Goal: Information Seeking & Learning: Learn about a topic

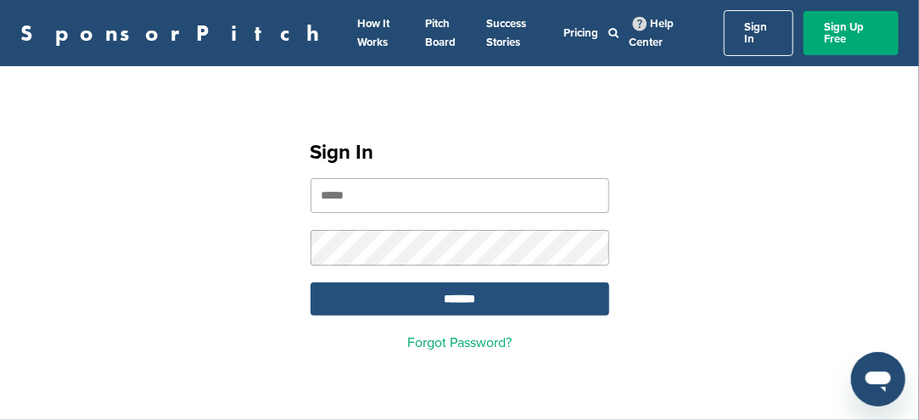
type input "**********"
click at [475, 286] on input "*******" at bounding box center [460, 299] width 299 height 33
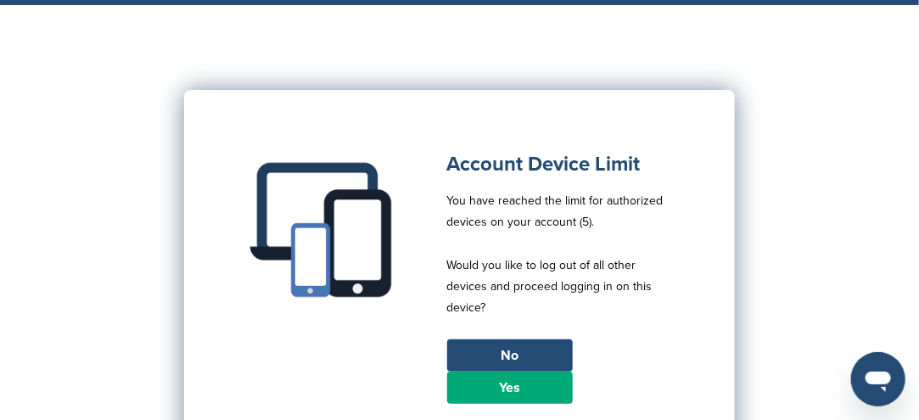
scroll to position [85, 0]
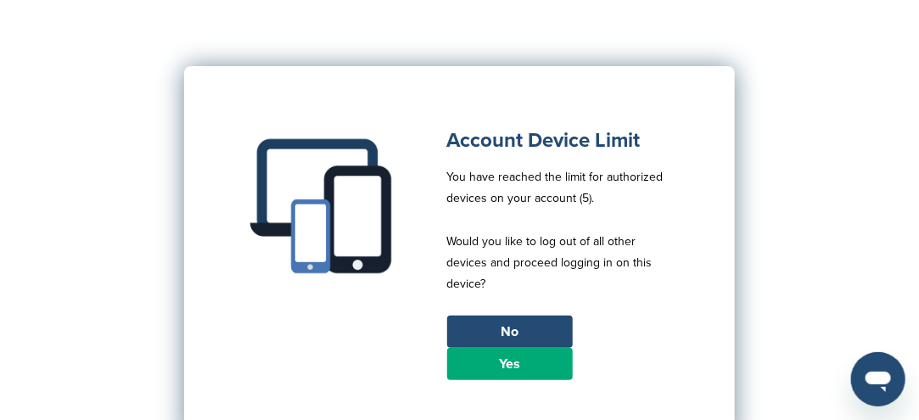
click at [460, 354] on link "Yes" at bounding box center [510, 364] width 126 height 32
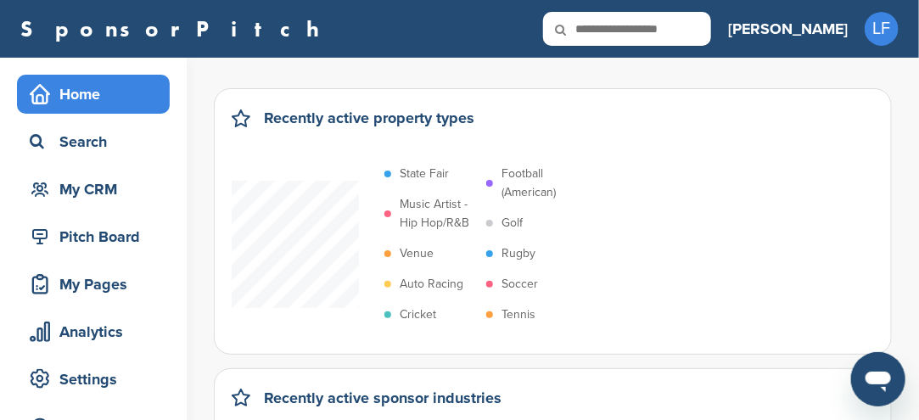
click at [515, 284] on p "Soccer" at bounding box center [520, 284] width 37 height 19
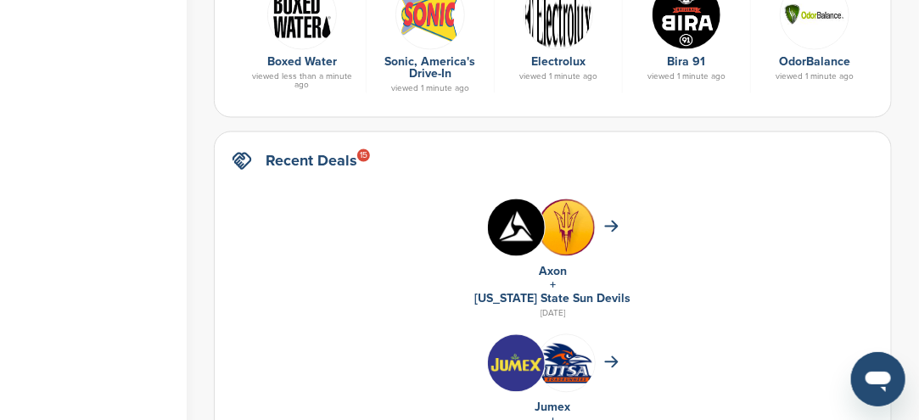
scroll to position [849, 0]
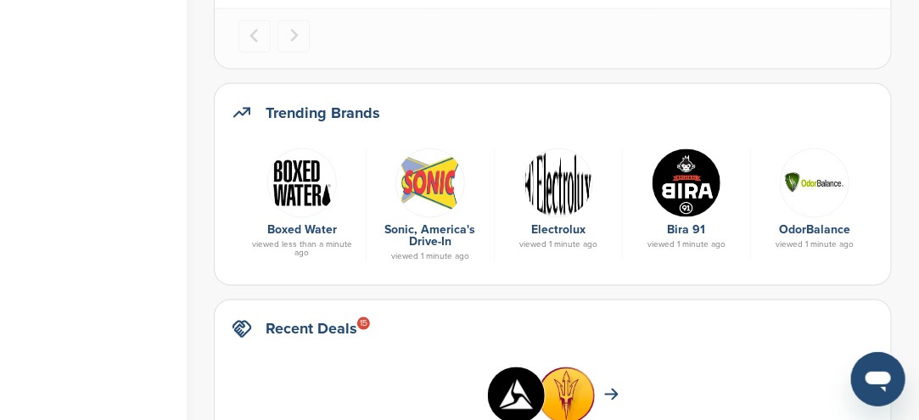
click at [433, 190] on img at bounding box center [431, 184] width 70 height 70
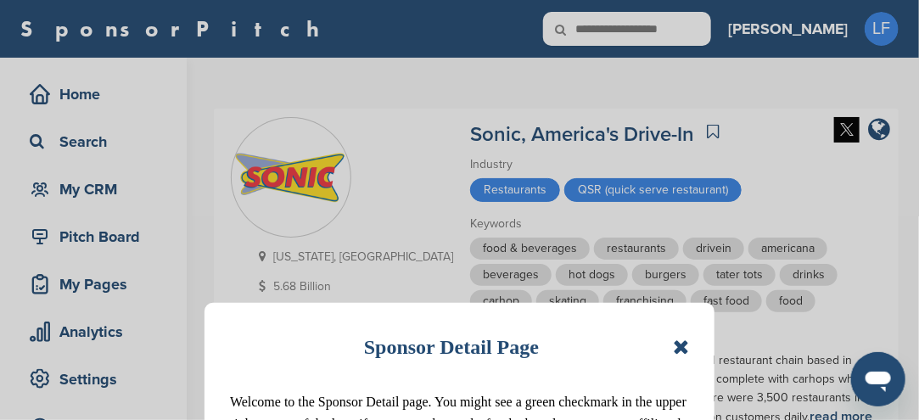
click at [683, 339] on icon at bounding box center [681, 347] width 16 height 20
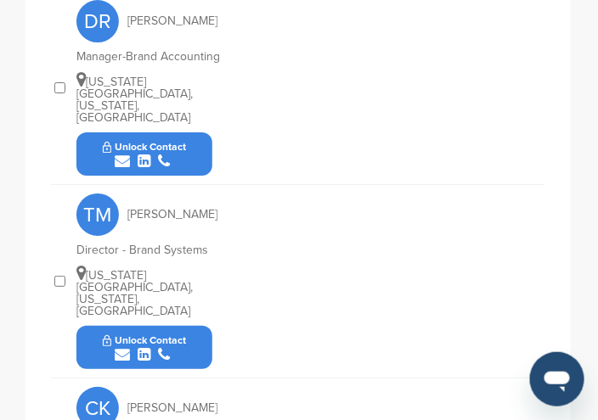
scroll to position [849, 0]
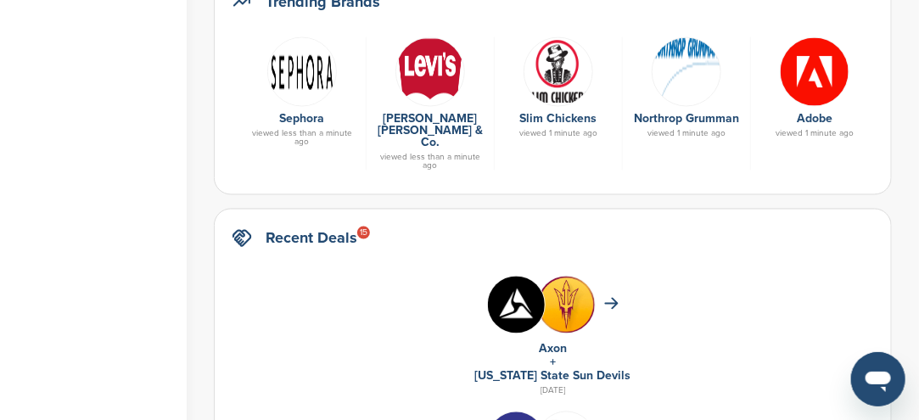
scroll to position [849, 0]
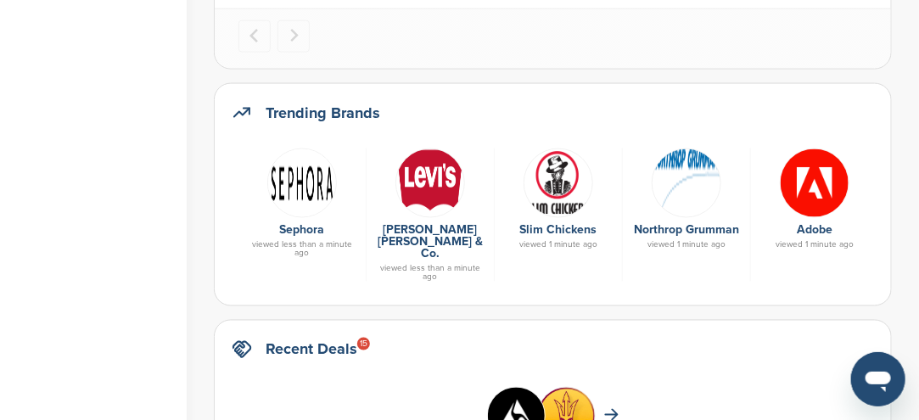
click at [299, 191] on img at bounding box center [302, 184] width 70 height 70
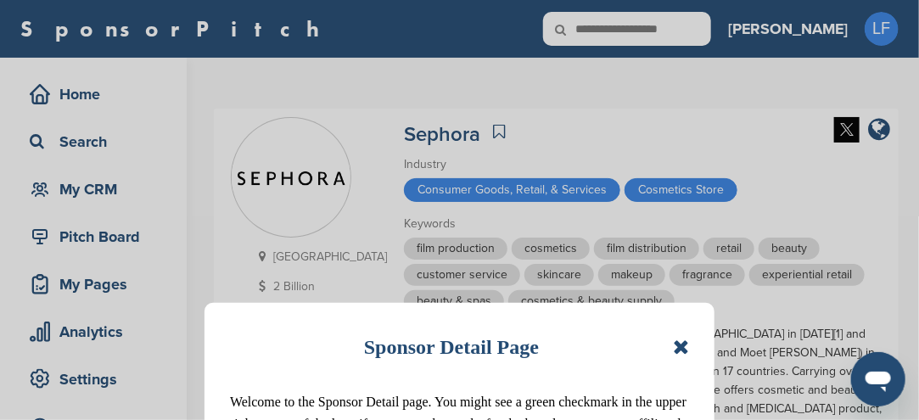
click at [683, 351] on icon at bounding box center [681, 347] width 16 height 20
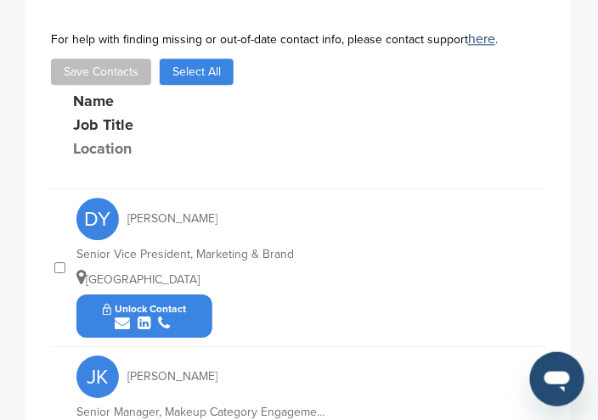
scroll to position [705, 0]
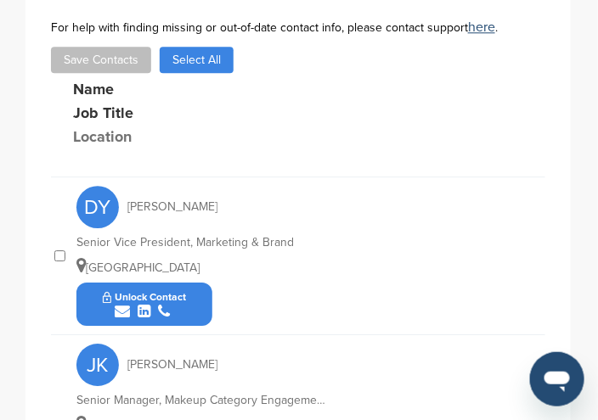
click at [122, 304] on icon "submit" at bounding box center [122, 311] width 15 height 15
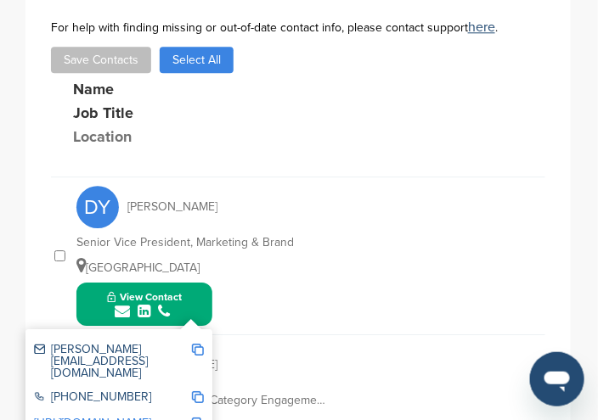
click at [200, 344] on img at bounding box center [198, 350] width 12 height 12
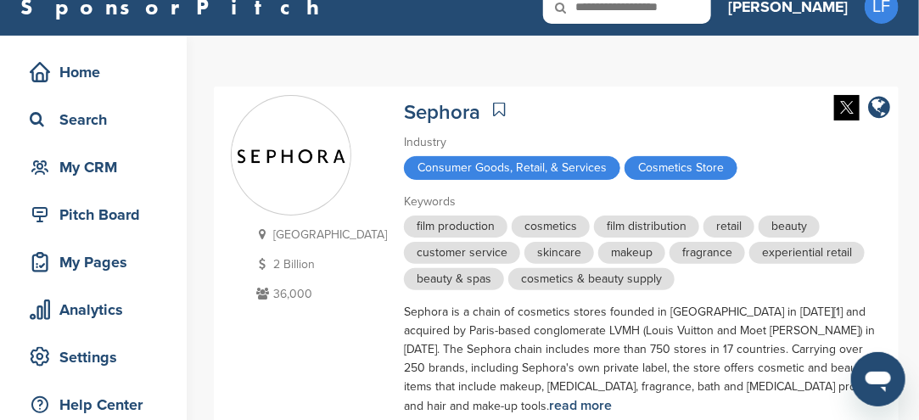
scroll to position [0, 0]
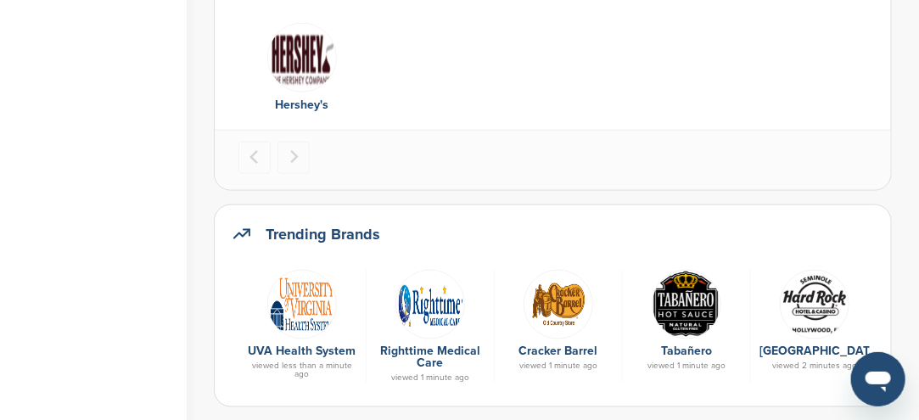
scroll to position [764, 0]
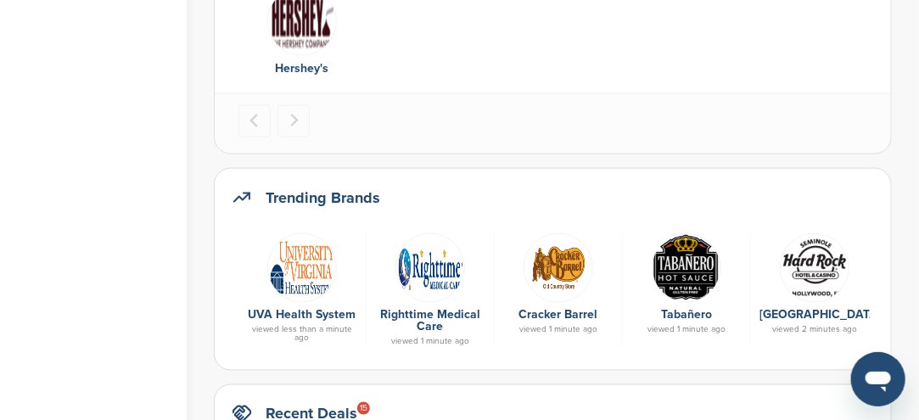
click at [799, 274] on img at bounding box center [815, 268] width 70 height 70
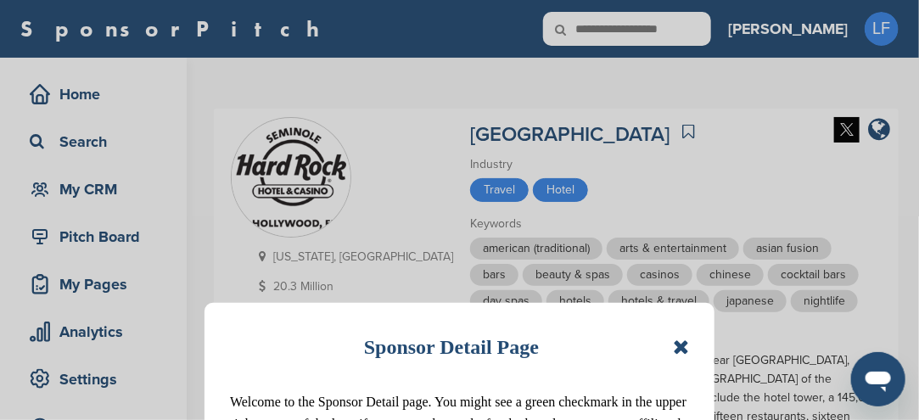
click at [682, 347] on icon at bounding box center [681, 347] width 16 height 20
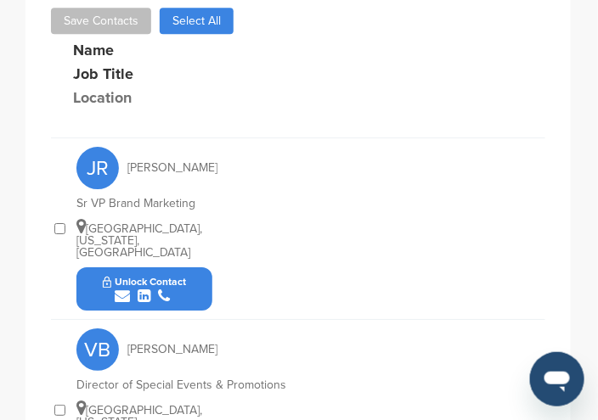
scroll to position [870, 0]
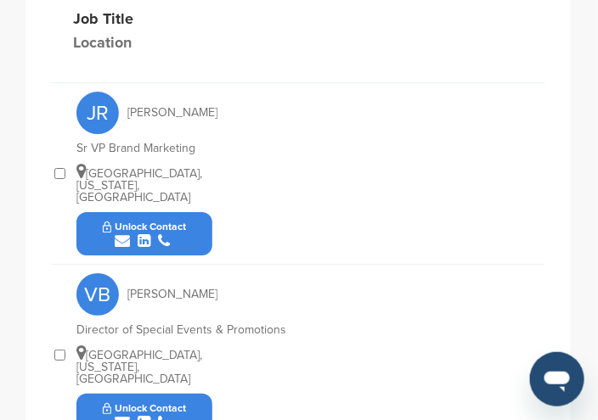
click at [121, 415] on icon "submit" at bounding box center [122, 422] width 15 height 15
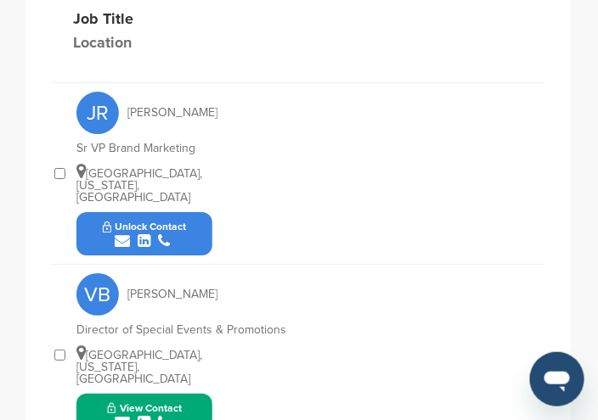
click at [125, 415] on icon "submit" at bounding box center [122, 422] width 15 height 15
click at [119, 415] on icon "submit" at bounding box center [122, 422] width 15 height 15
